Goal: Task Accomplishment & Management: Manage account settings

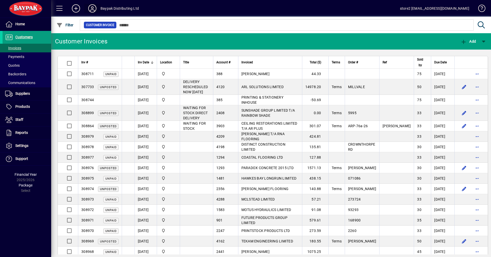
click at [94, 10] on icon at bounding box center [92, 8] width 10 height 8
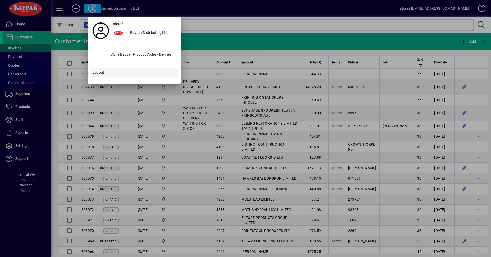
click at [112, 71] on span at bounding box center [134, 73] width 87 height 12
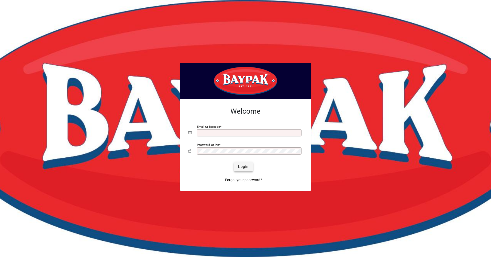
type input "**********"
click at [242, 165] on span "Login" at bounding box center [243, 166] width 10 height 5
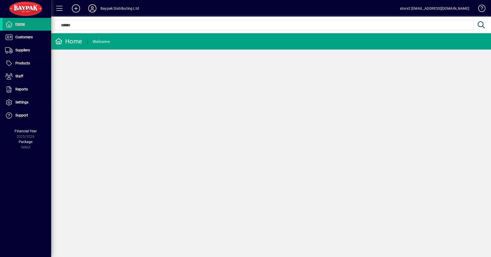
click at [92, 11] on icon at bounding box center [92, 8] width 10 height 8
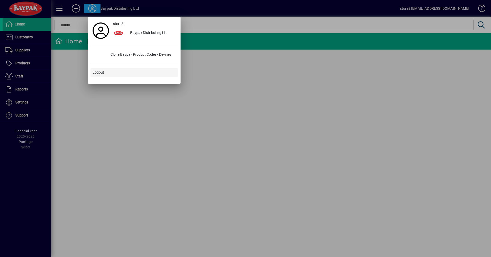
click at [98, 73] on span "Logout" at bounding box center [99, 72] width 12 height 5
